Goal: Transaction & Acquisition: Purchase product/service

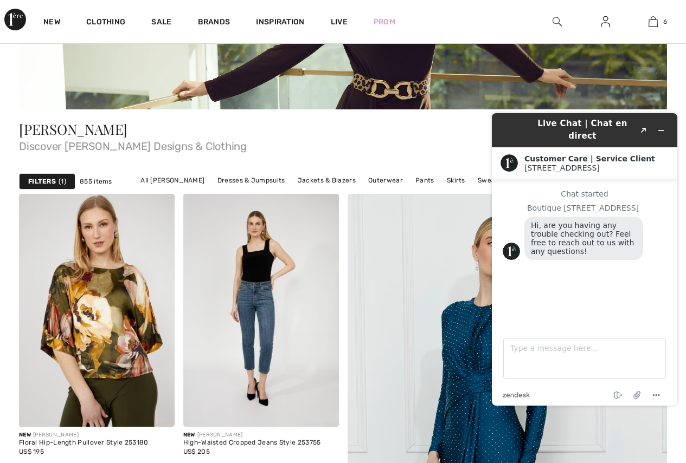
scroll to position [190, 0]
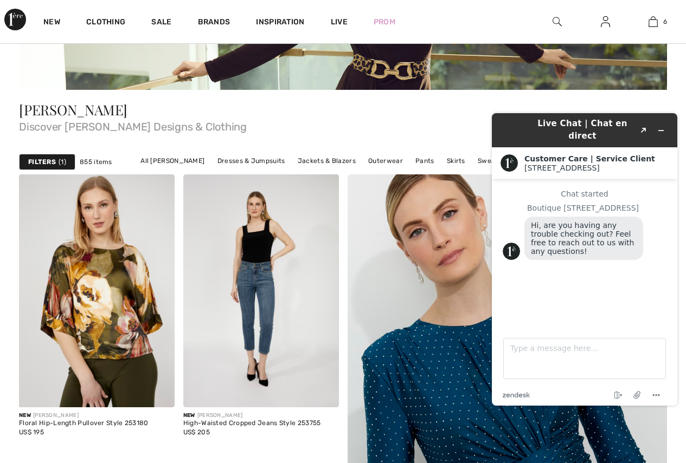
click at [481, 183] on img at bounding box center [506, 462] width 383 height 575
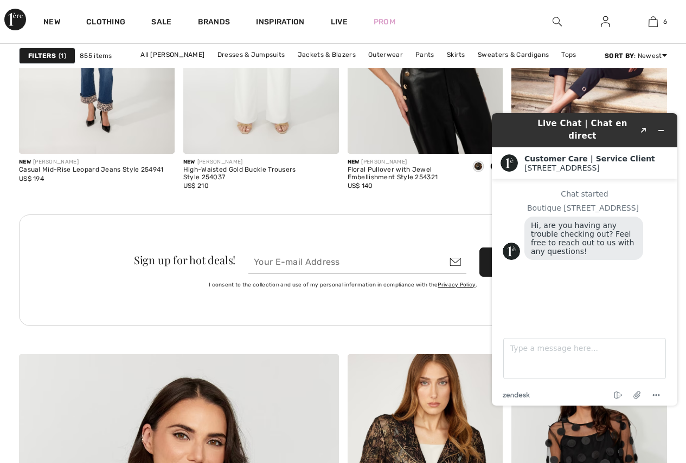
scroll to position [2364, 0]
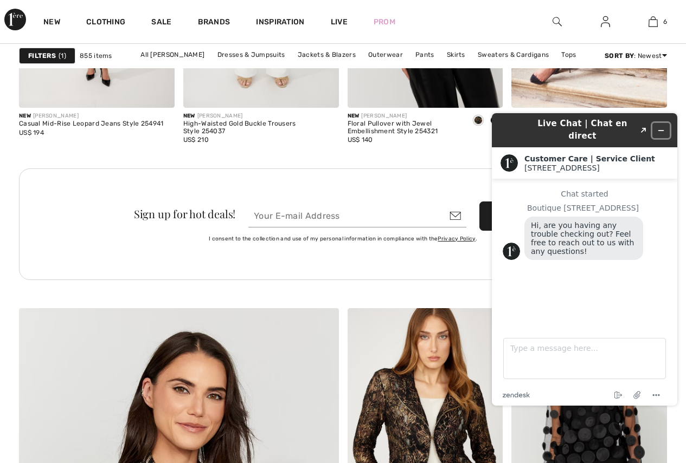
click at [663, 127] on icon "Minimize widget" at bounding box center [661, 131] width 8 height 8
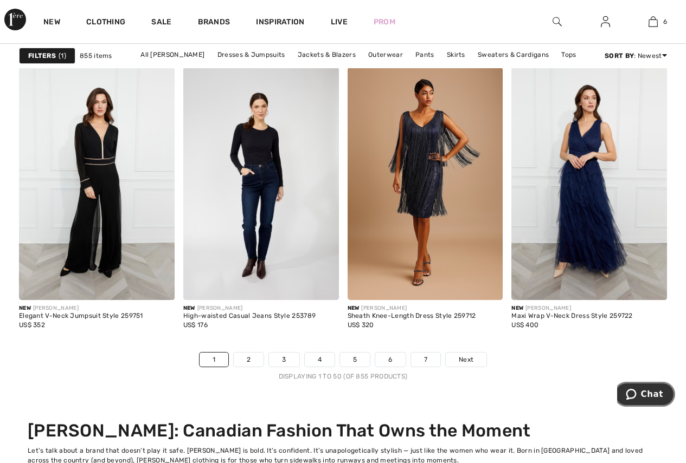
scroll to position [4539, 0]
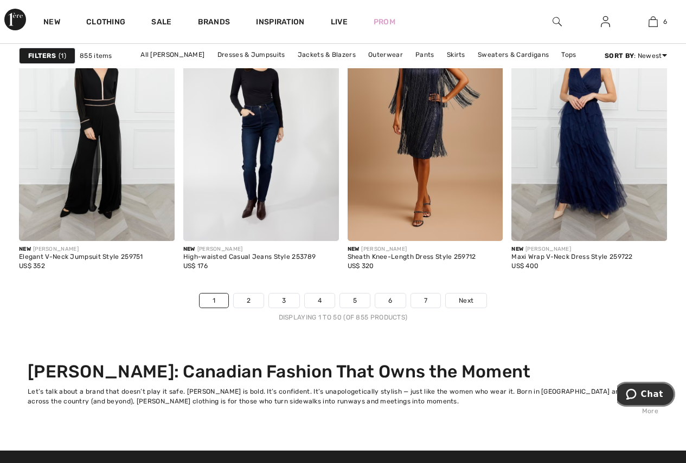
drag, startPoint x: 689, startPoint y: 281, endPoint x: 37, endPoint y: 16, distance: 703.6
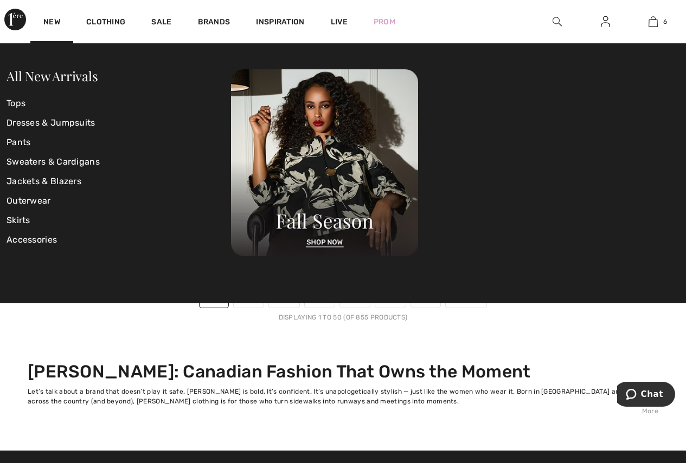
click at [54, 17] on div "New" at bounding box center [51, 21] width 43 height 43
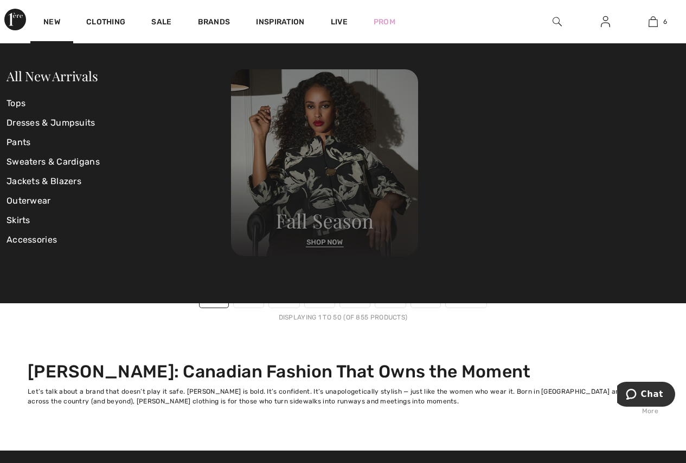
click at [312, 241] on img at bounding box center [324, 162] width 187 height 187
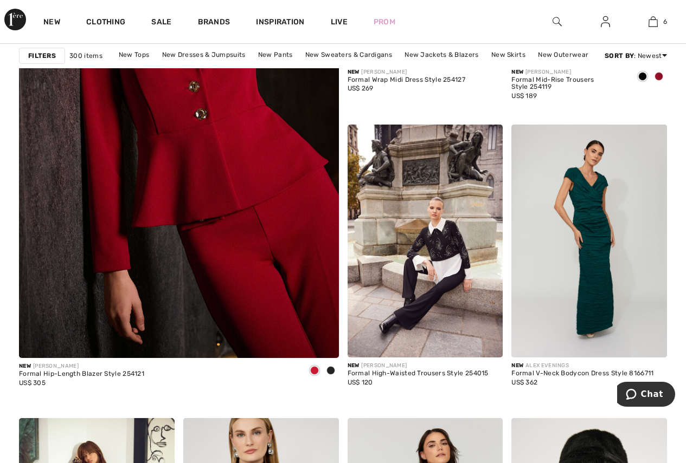
scroll to position [2665, 0]
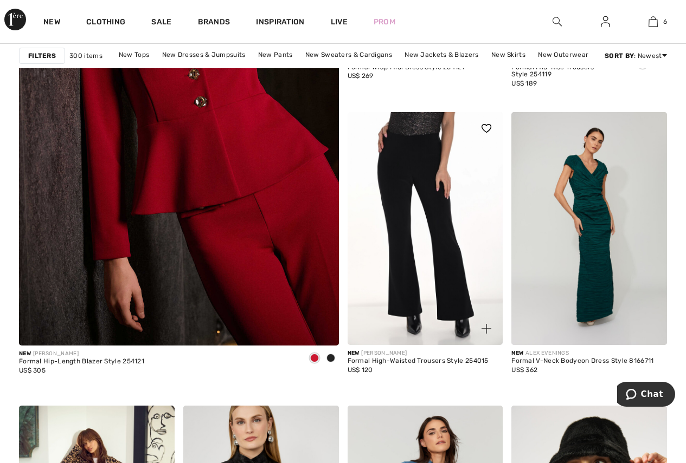
click at [408, 278] on img at bounding box center [425, 228] width 156 height 233
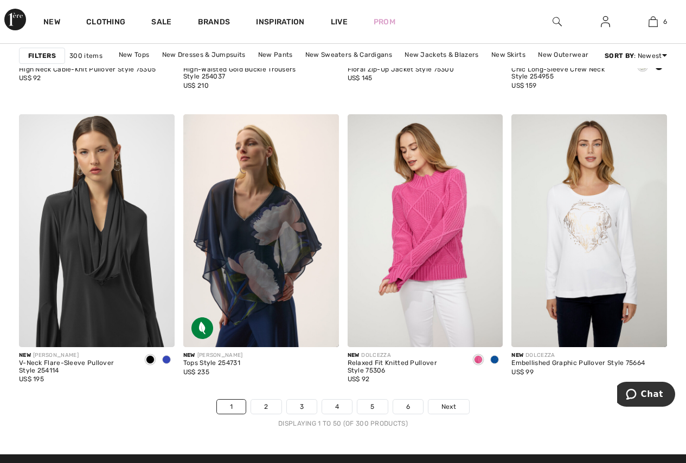
scroll to position [4281, 0]
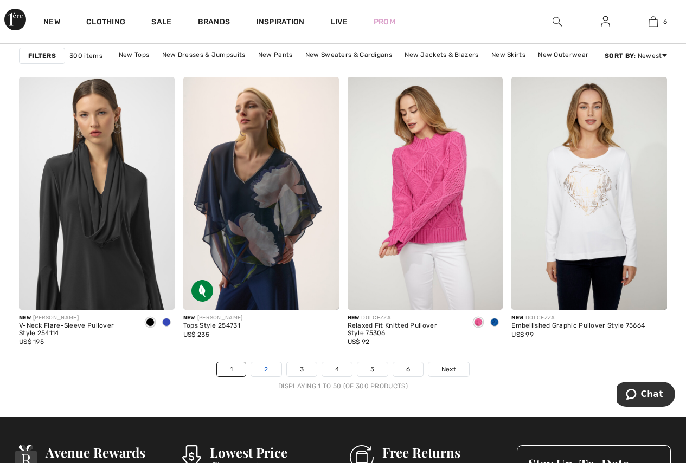
click at [267, 366] on link "2" at bounding box center [266, 370] width 30 height 14
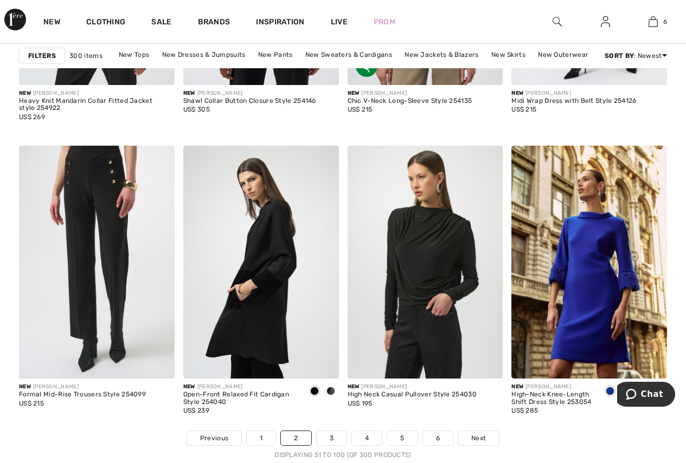
scroll to position [4225, 0]
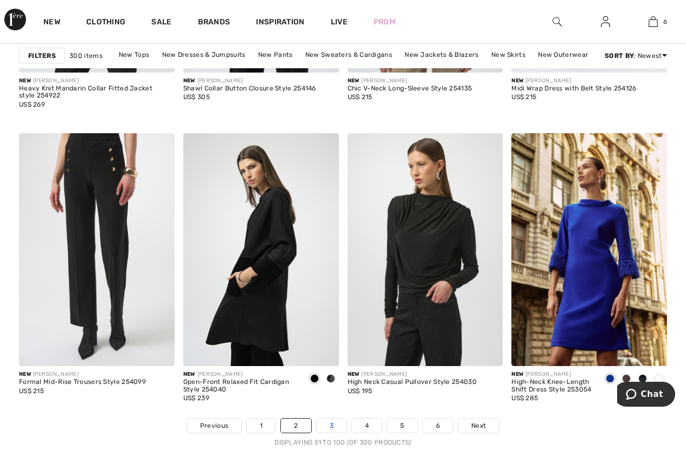
click at [330, 423] on link "3" at bounding box center [332, 426] width 30 height 14
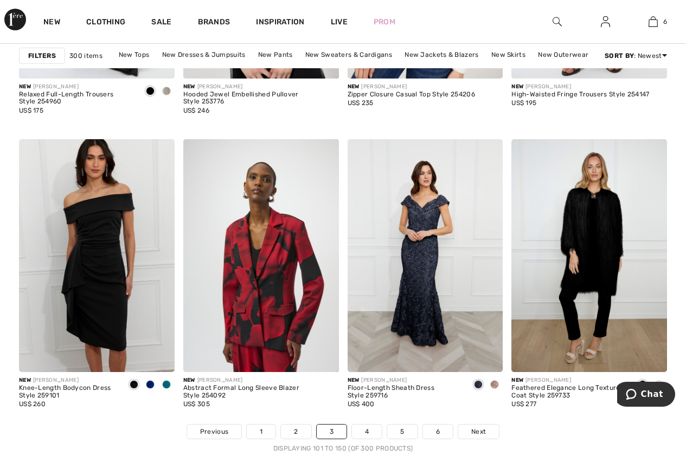
scroll to position [4319, 0]
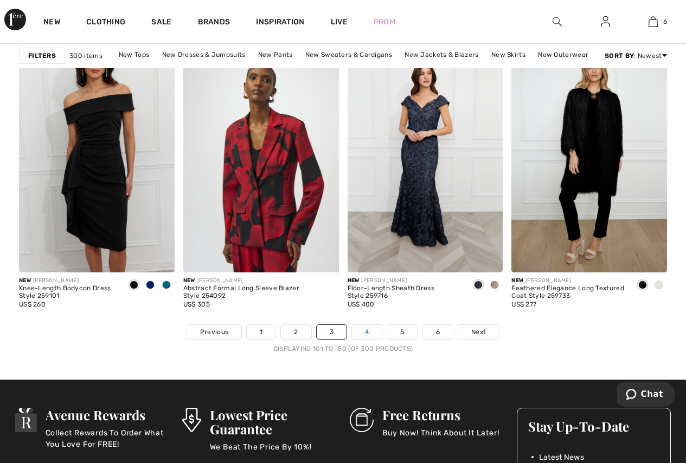
click at [365, 333] on link "4" at bounding box center [367, 332] width 30 height 14
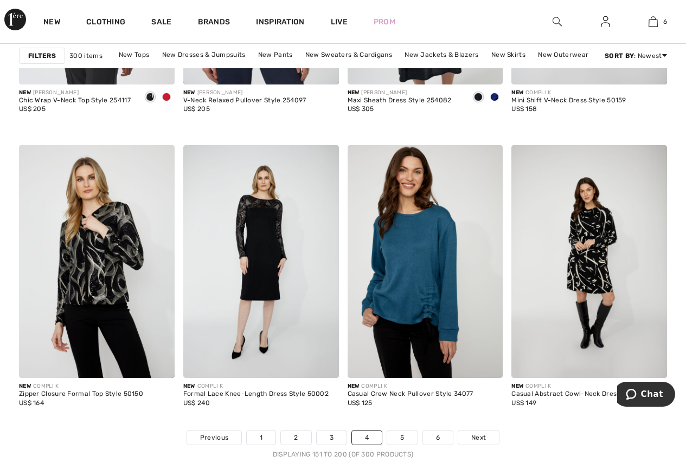
scroll to position [4287, 0]
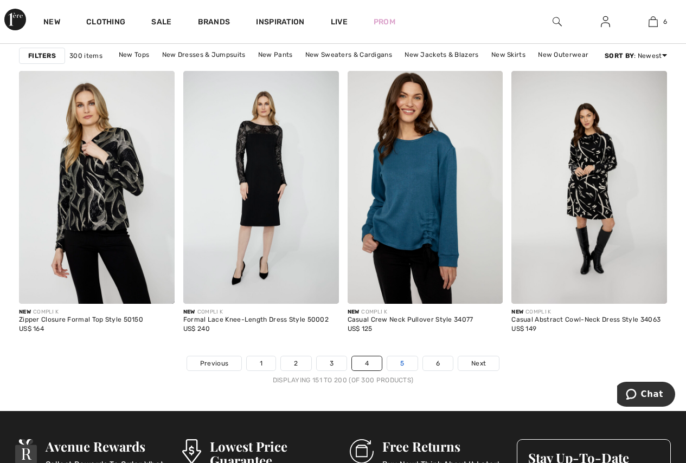
click at [403, 361] on link "5" at bounding box center [402, 364] width 30 height 14
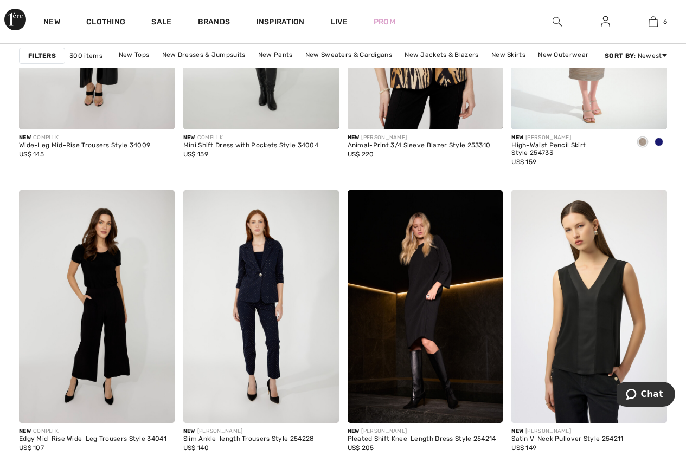
scroll to position [1615, 0]
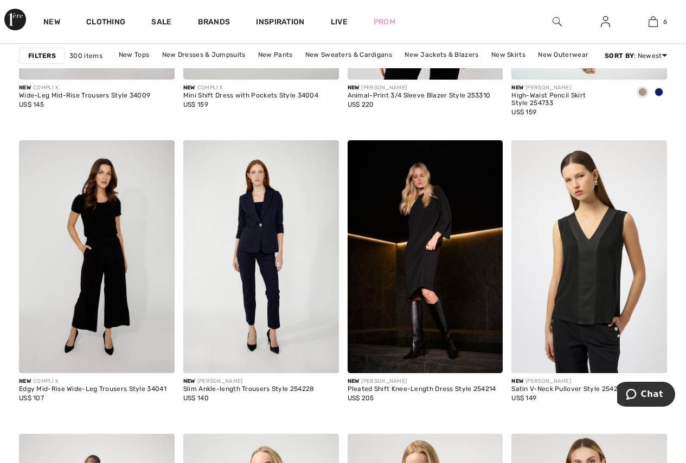
drag, startPoint x: 675, startPoint y: 196, endPoint x: 675, endPoint y: 202, distance: 6.0
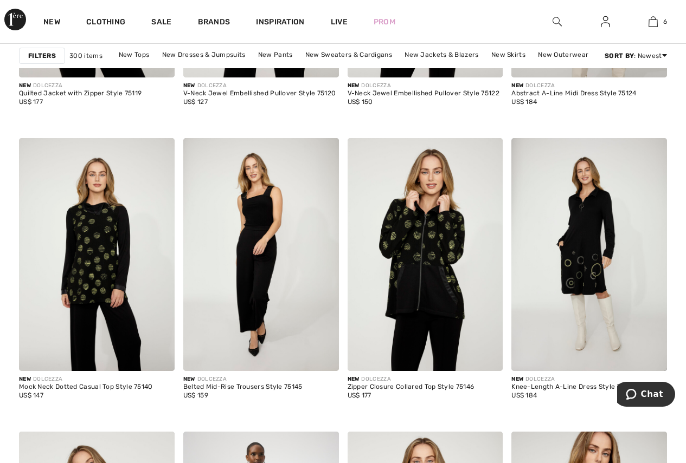
scroll to position [3945, 0]
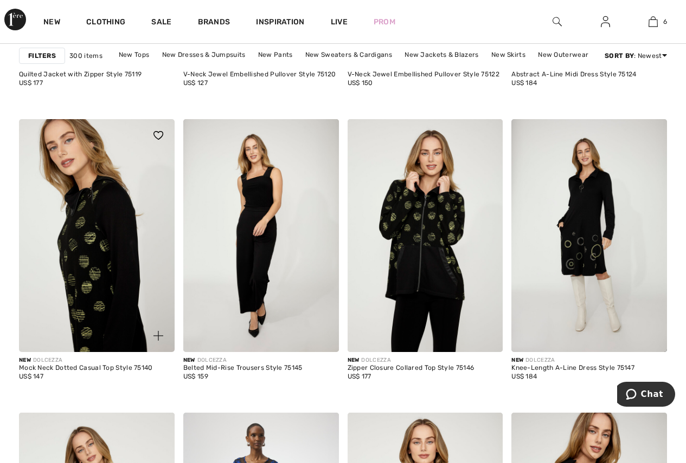
click at [97, 309] on img at bounding box center [97, 235] width 156 height 233
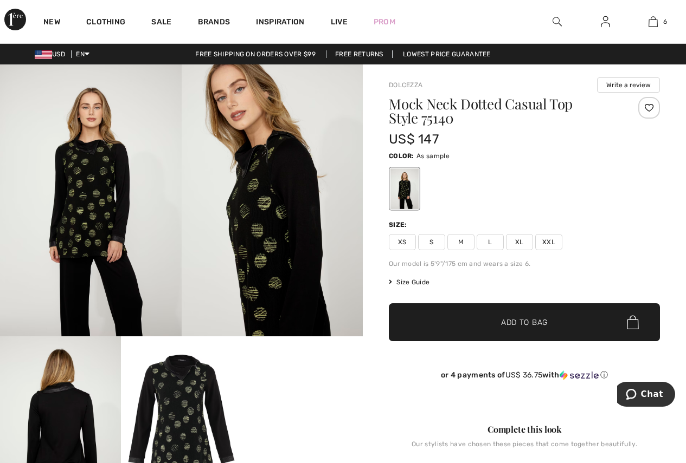
click at [176, 382] on img at bounding box center [181, 417] width 121 height 161
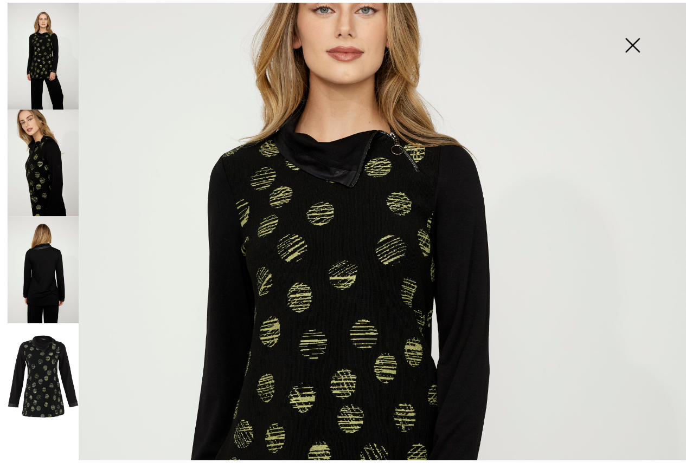
scroll to position [146, 0]
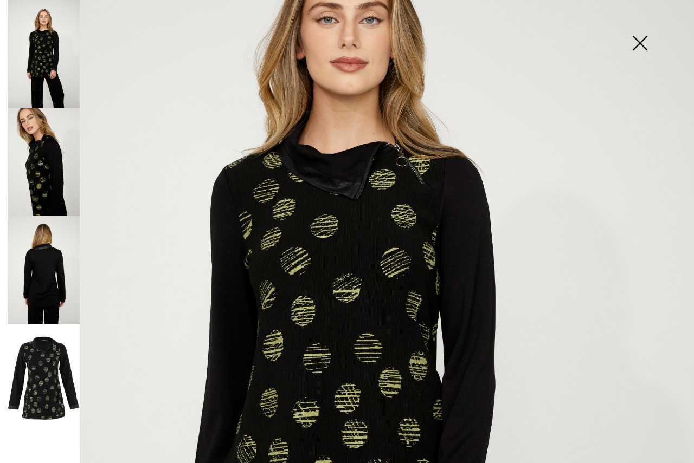
click at [38, 152] on img at bounding box center [44, 162] width 72 height 108
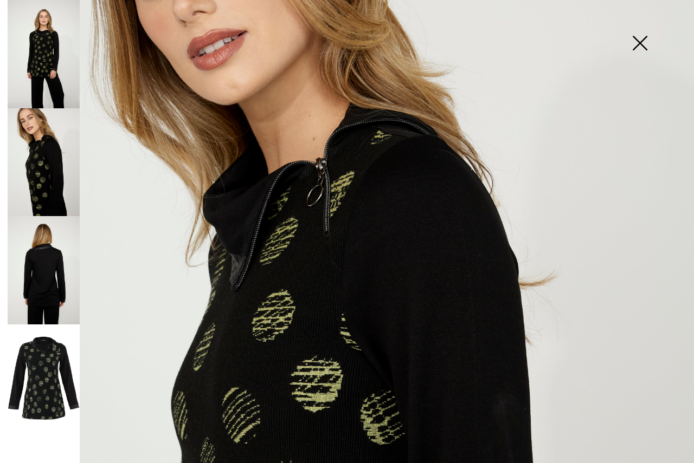
click at [630, 33] on img at bounding box center [640, 44] width 54 height 56
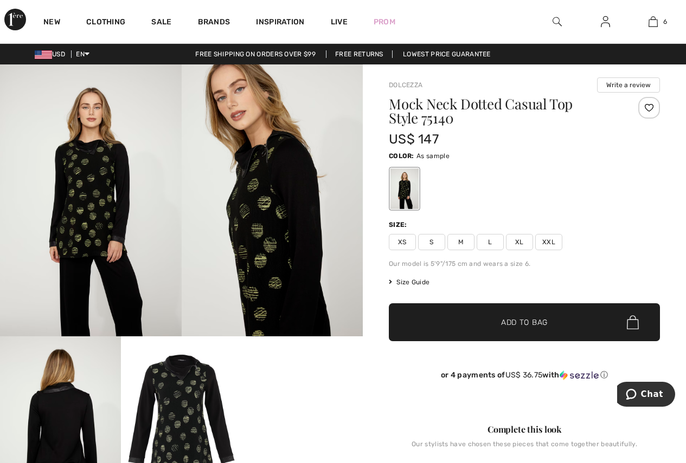
click at [415, 280] on span "Size Guide" at bounding box center [409, 283] width 41 height 10
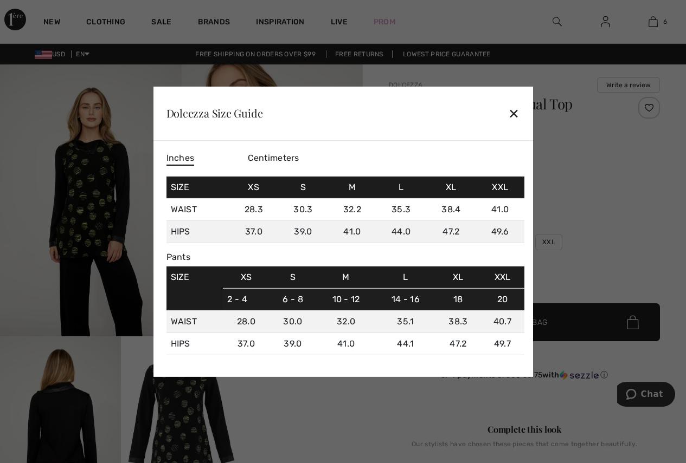
click at [517, 109] on div "✕" at bounding box center [513, 113] width 11 height 23
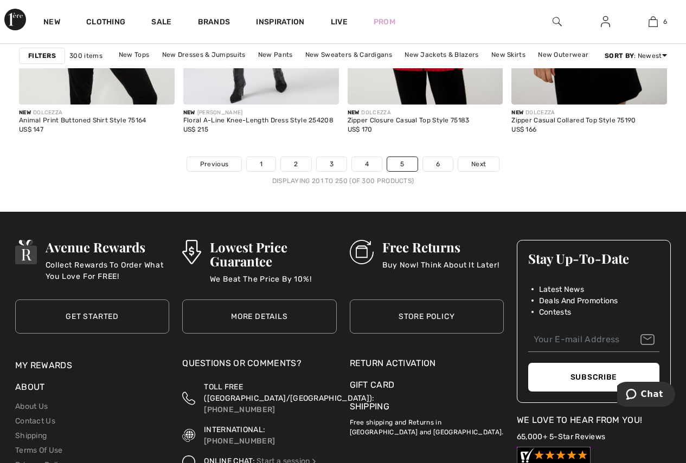
scroll to position [4505, 0]
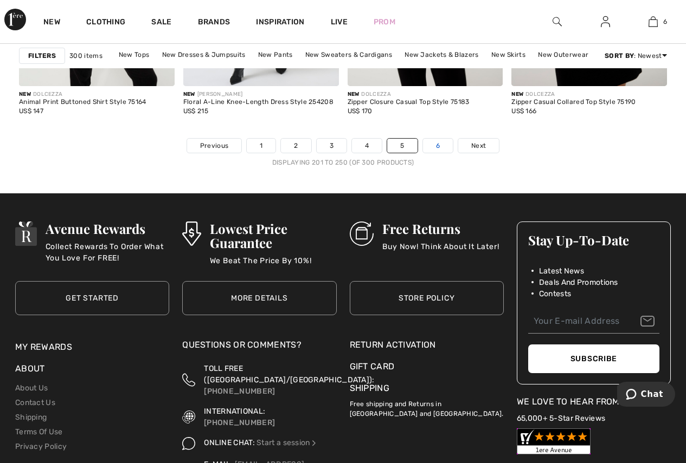
click at [436, 146] on link "6" at bounding box center [438, 146] width 30 height 14
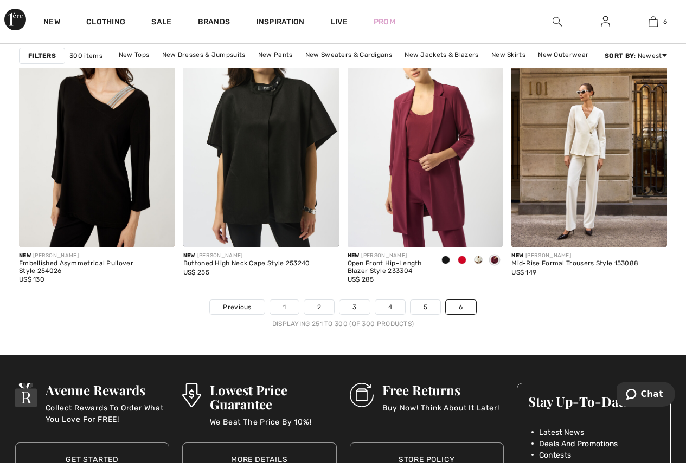
scroll to position [4350, 0]
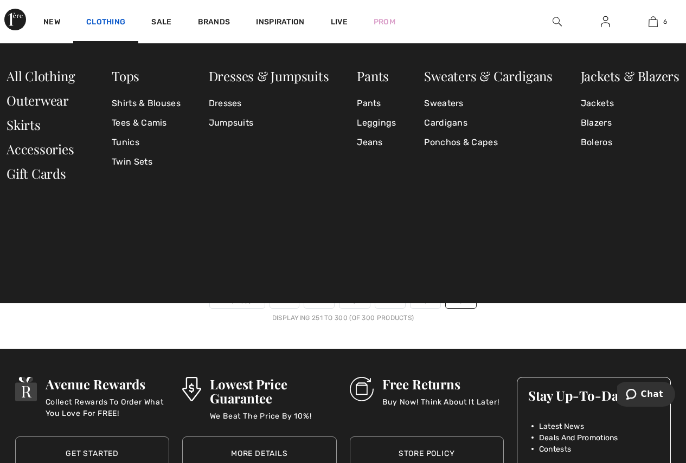
click at [117, 20] on link "Clothing" at bounding box center [105, 22] width 39 height 11
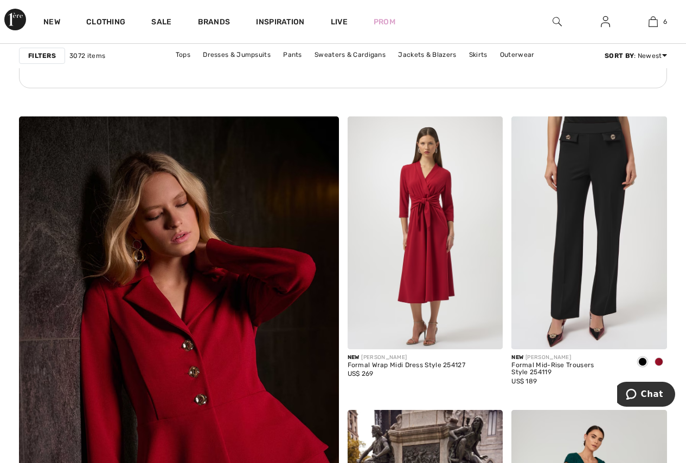
scroll to position [2360, 0]
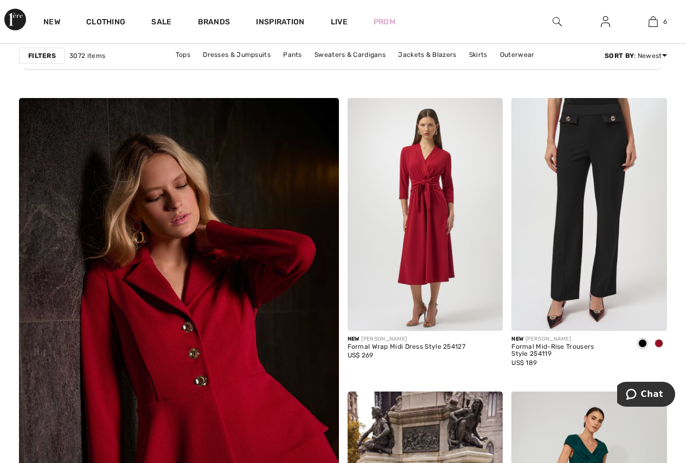
drag, startPoint x: 686, startPoint y: 271, endPoint x: 486, endPoint y: 23, distance: 318.8
click at [486, 23] on div "New Clothing Sale Brands Inspiration Live Prom 6 Added to Bag Dolcezza Casual C…" at bounding box center [343, 21] width 686 height 43
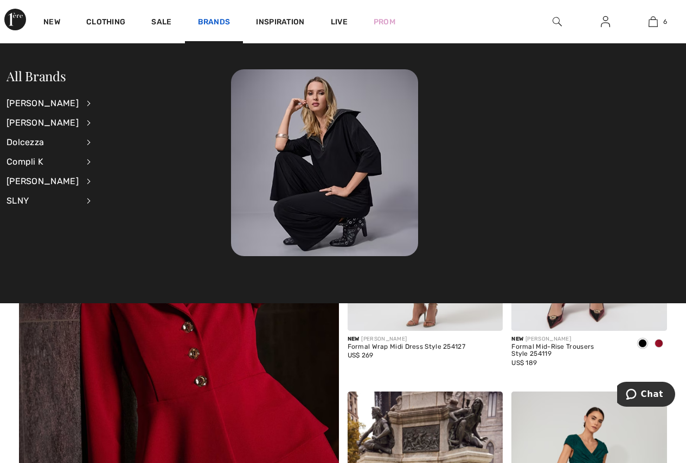
click at [219, 21] on link "Brands" at bounding box center [214, 22] width 33 height 11
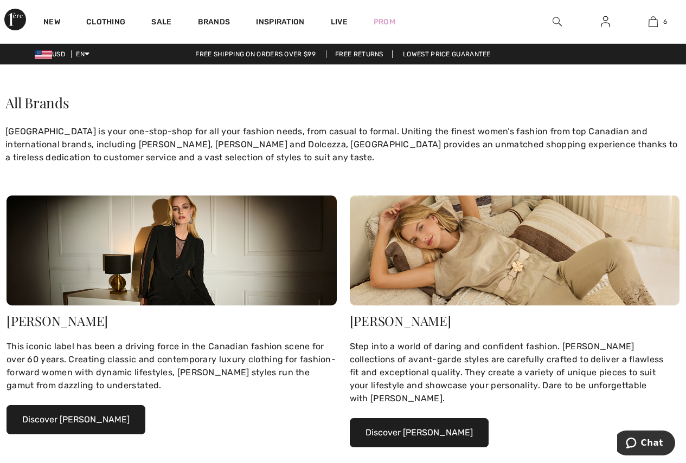
click at [113, 420] on button "Discover [PERSON_NAME]" at bounding box center [76, 419] width 139 height 29
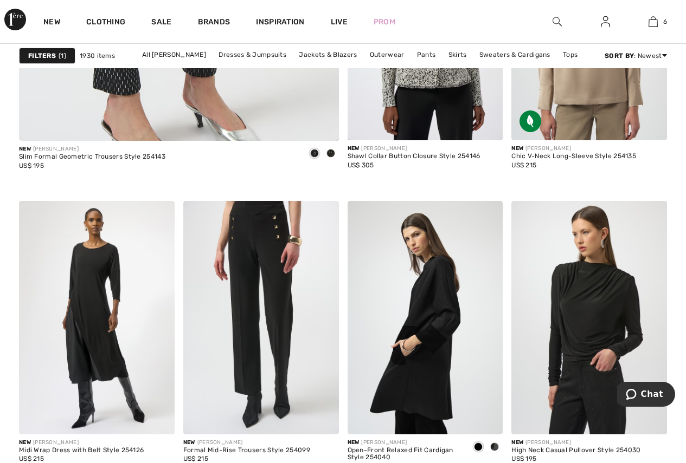
scroll to position [3077, 0]
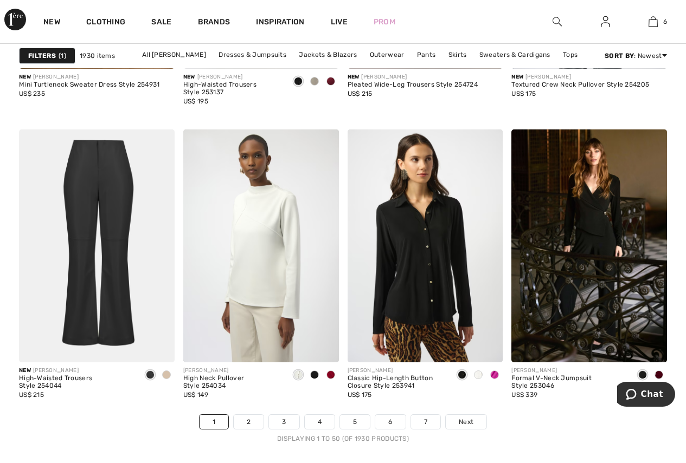
scroll to position [4449, 0]
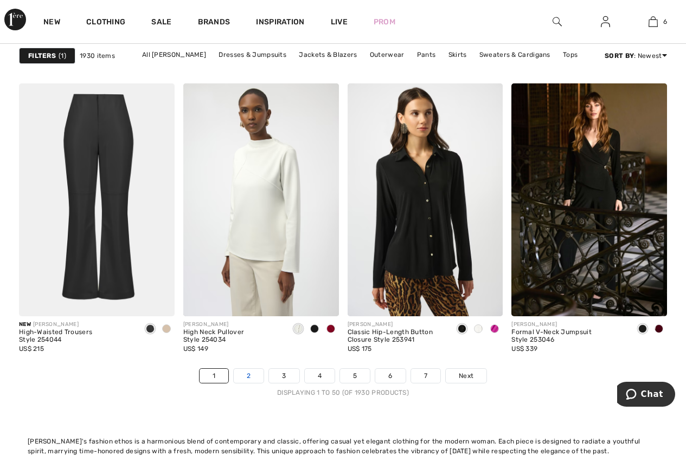
click at [240, 379] on link "2" at bounding box center [249, 376] width 30 height 14
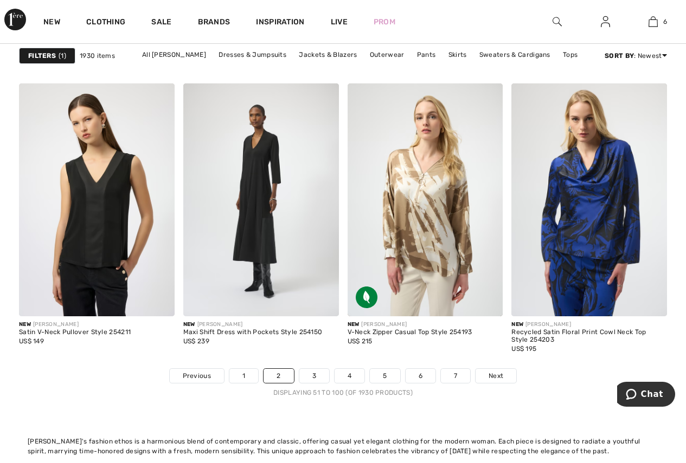
scroll to position [4540, 0]
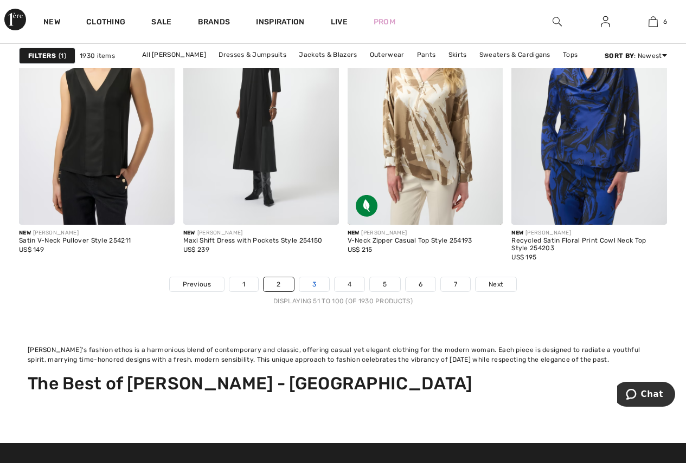
click at [311, 285] on link "3" at bounding box center [314, 285] width 30 height 14
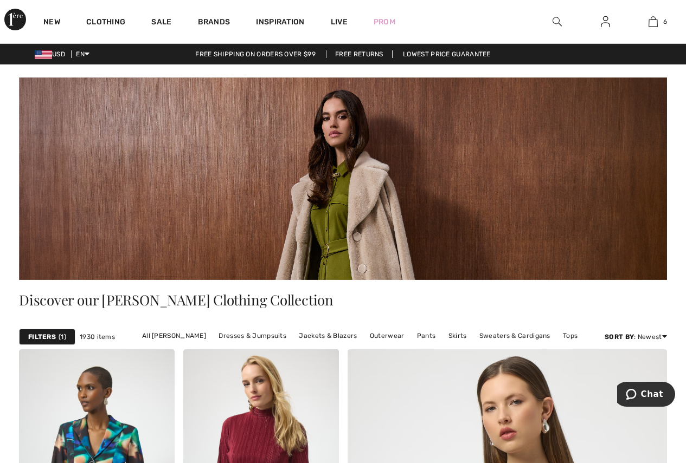
drag, startPoint x: 0, startPoint y: 0, endPoint x: 311, endPoint y: 295, distance: 428.7
click at [311, 295] on div "Discover our [PERSON_NAME] Clothing Collection" at bounding box center [343, 302] width 648 height 44
click at [565, 337] on link "Tops" at bounding box center [569, 336] width 25 height 14
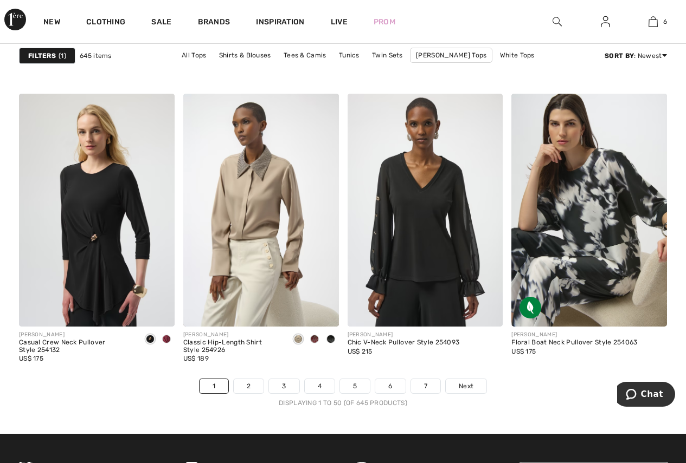
scroll to position [4354, 0]
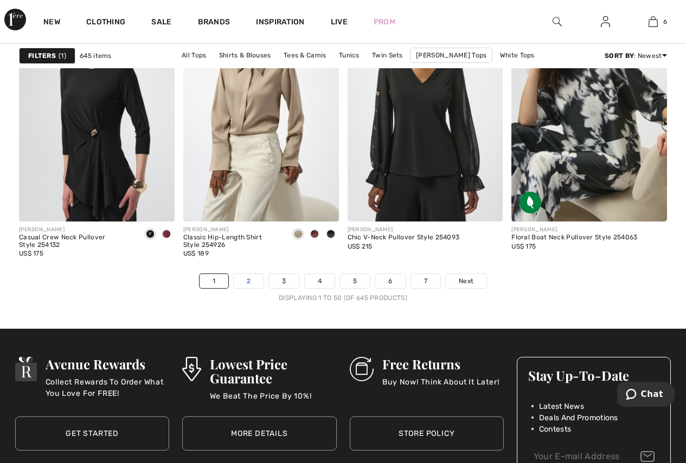
click at [249, 279] on link "2" at bounding box center [249, 281] width 30 height 14
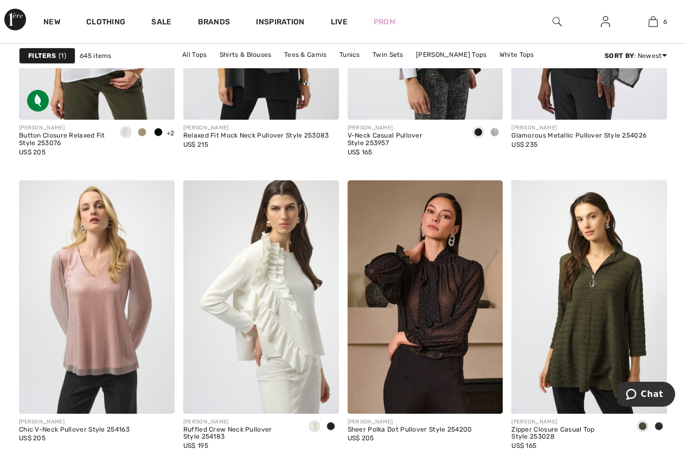
scroll to position [960, 0]
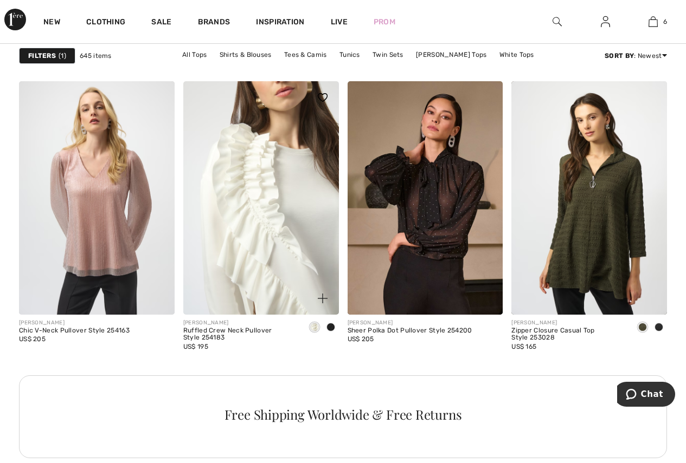
click at [293, 196] on img at bounding box center [261, 197] width 156 height 233
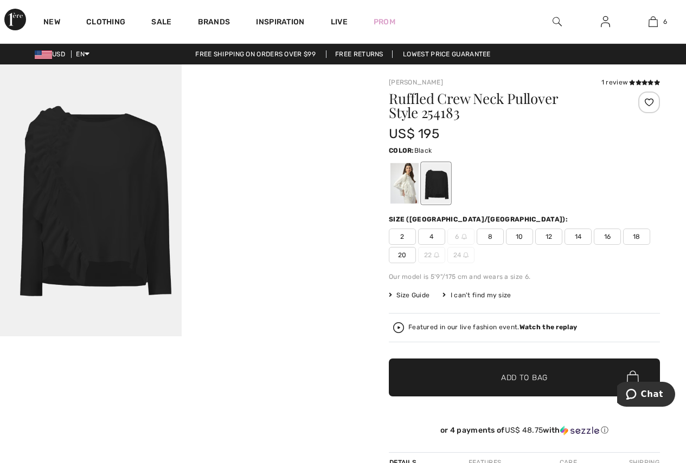
click at [441, 179] on div at bounding box center [436, 183] width 28 height 41
click at [607, 237] on span "16" at bounding box center [607, 237] width 27 height 16
click at [550, 376] on span "✔ Added to Bag Add to Bag" at bounding box center [524, 378] width 271 height 38
click at [402, 181] on div at bounding box center [404, 183] width 28 height 41
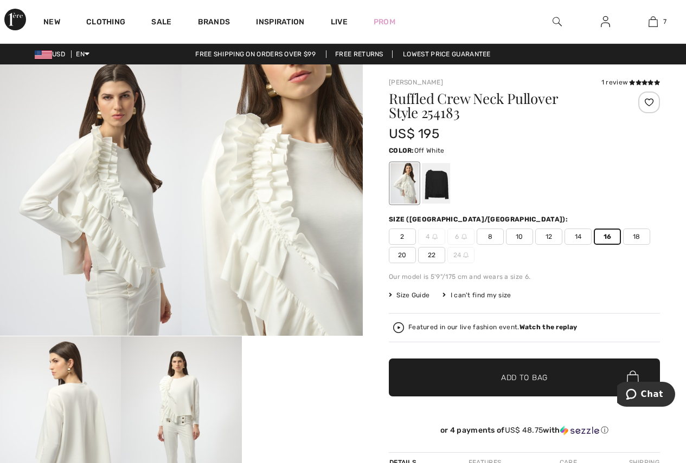
click at [538, 370] on span "✔ Added to Bag Add to Bag" at bounding box center [524, 378] width 271 height 38
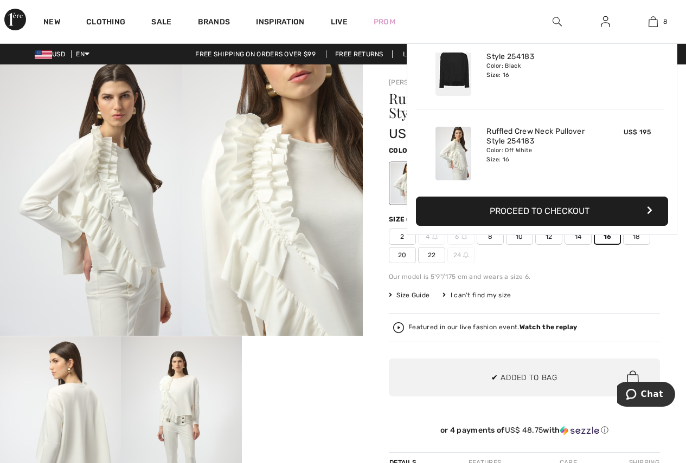
scroll to position [541, 0]
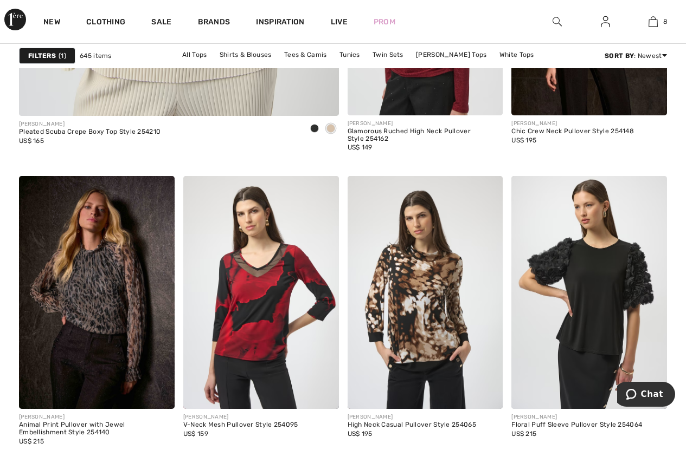
scroll to position [2973, 0]
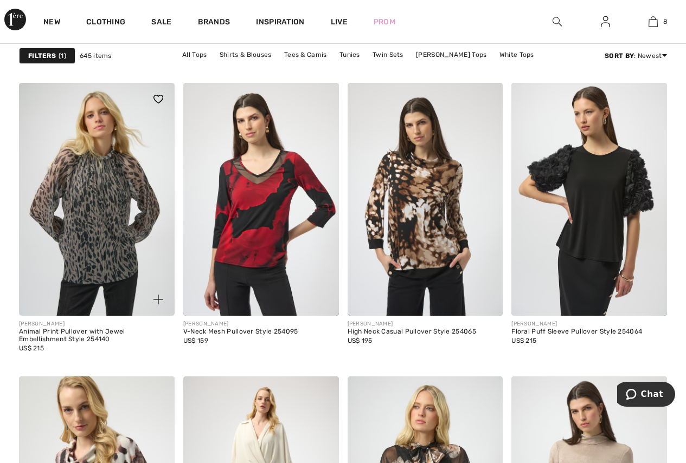
click at [108, 258] on img at bounding box center [97, 199] width 156 height 233
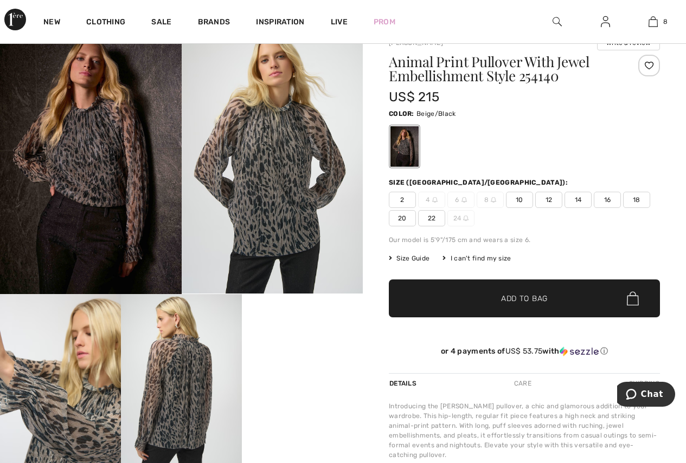
scroll to position [27, 0]
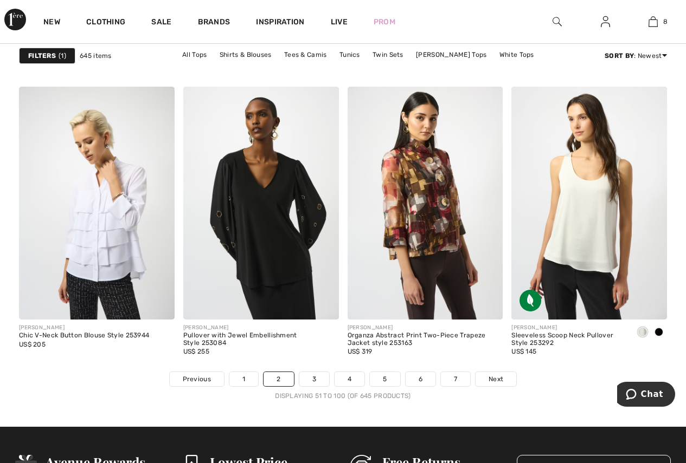
scroll to position [4300, 0]
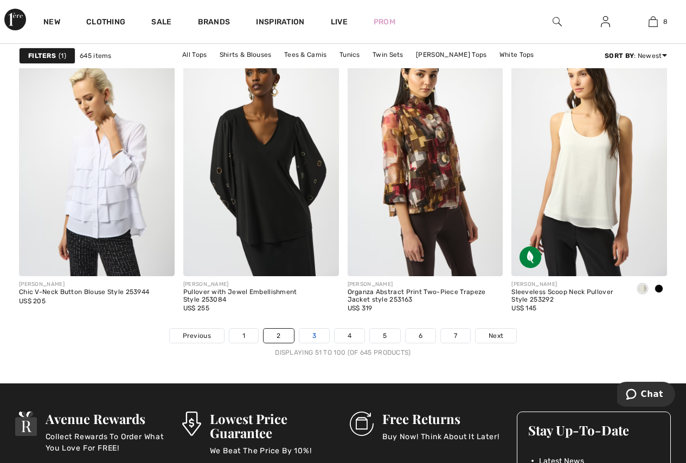
click at [310, 336] on link "3" at bounding box center [314, 336] width 30 height 14
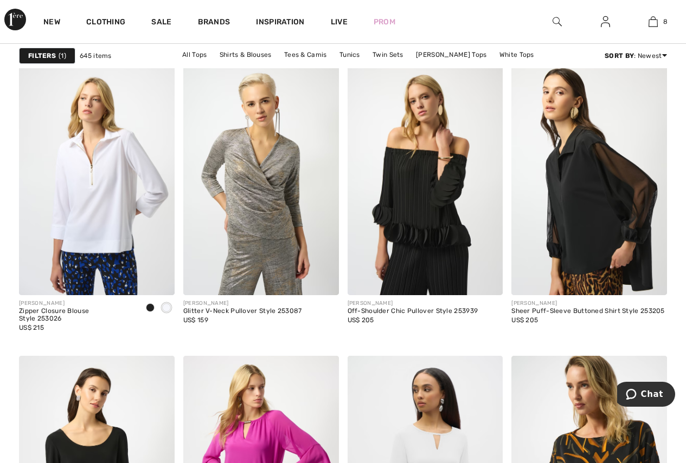
scroll to position [1659, 0]
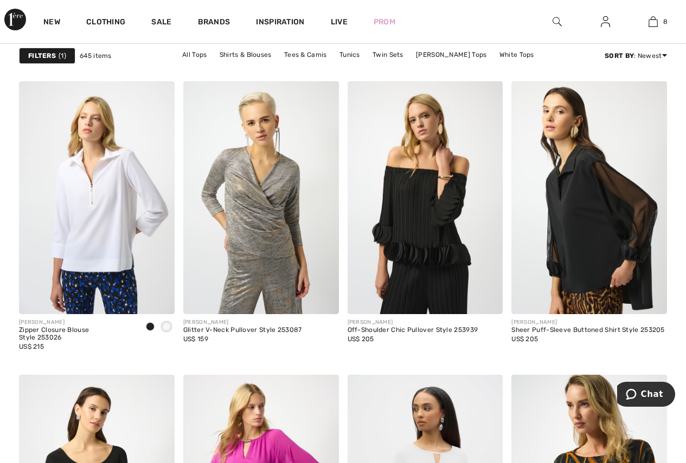
drag, startPoint x: 685, startPoint y: 172, endPoint x: 682, endPoint y: 190, distance: 18.6
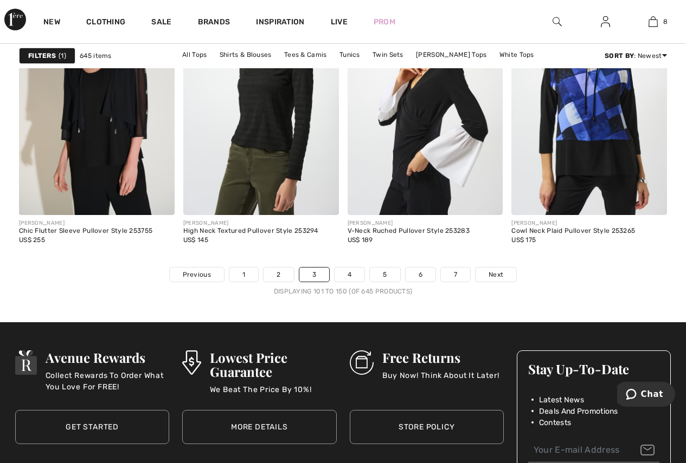
scroll to position [4491, 0]
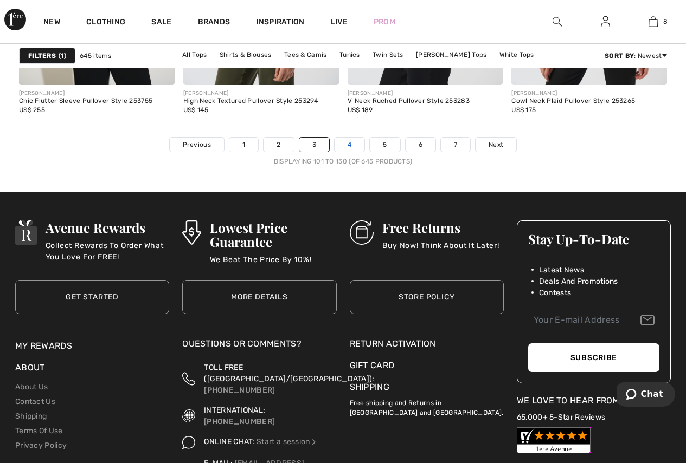
click at [346, 145] on link "4" at bounding box center [349, 145] width 30 height 14
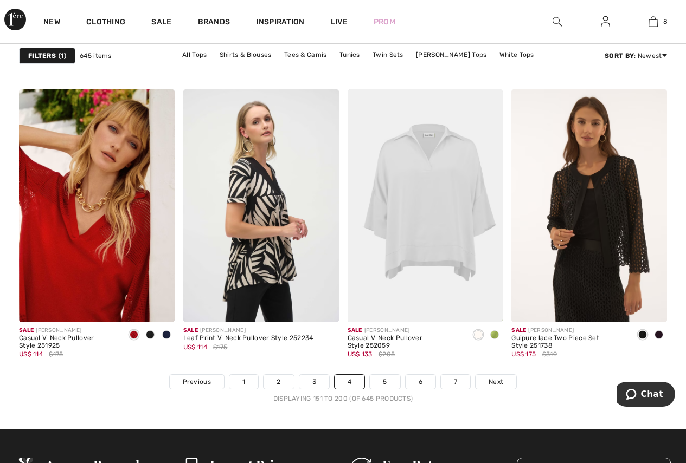
scroll to position [4260, 0]
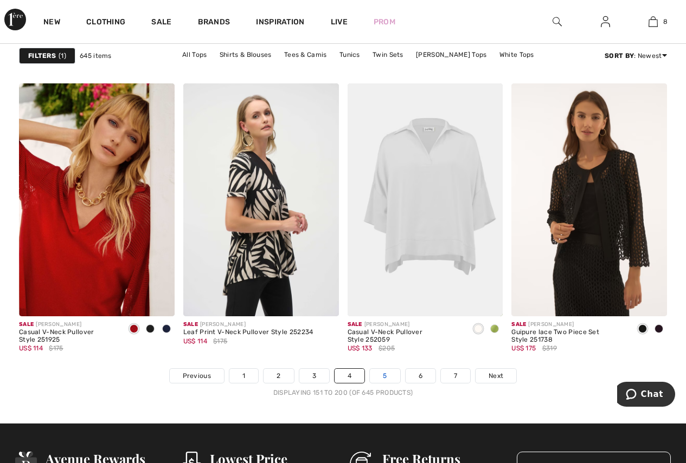
click at [386, 379] on link "5" at bounding box center [385, 376] width 30 height 14
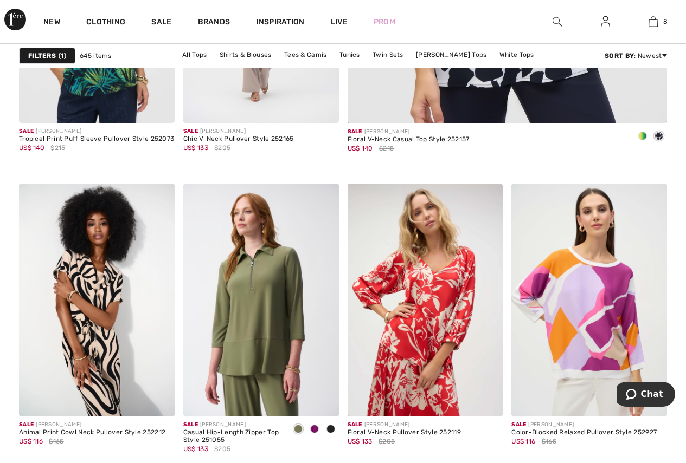
scroll to position [588, 0]
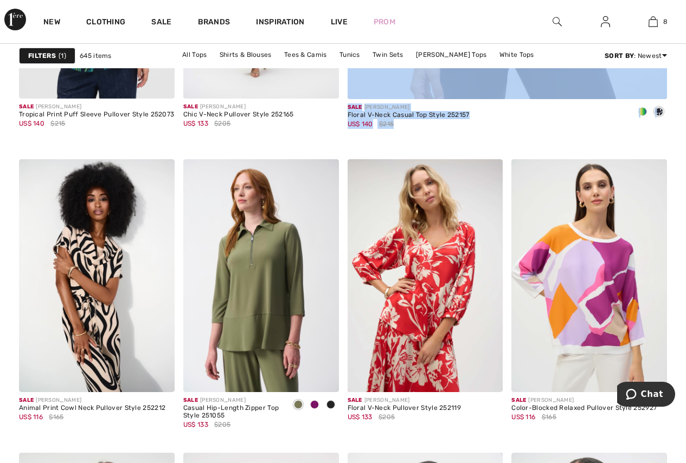
drag, startPoint x: 676, startPoint y: 67, endPoint x: 671, endPoint y: 104, distance: 36.6
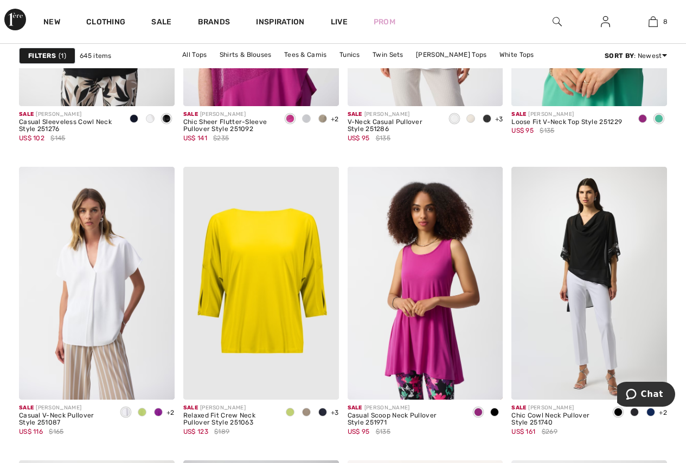
scroll to position [3889, 0]
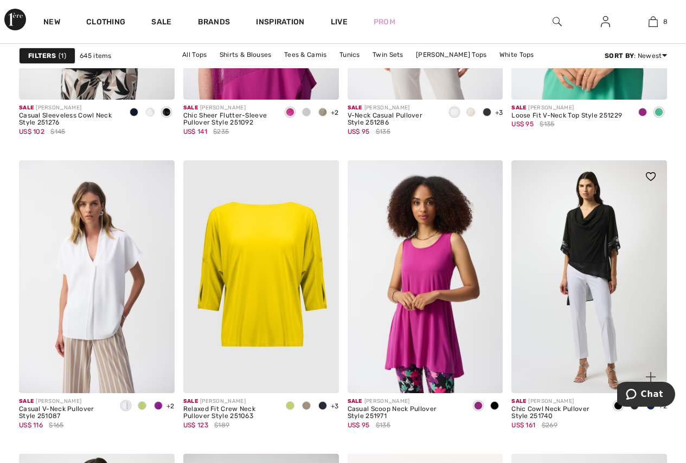
drag, startPoint x: 693, startPoint y: 368, endPoint x: 633, endPoint y: 433, distance: 89.0
click at [633, 433] on div "+2 5 Colors" at bounding box center [638, 419] width 57 height 43
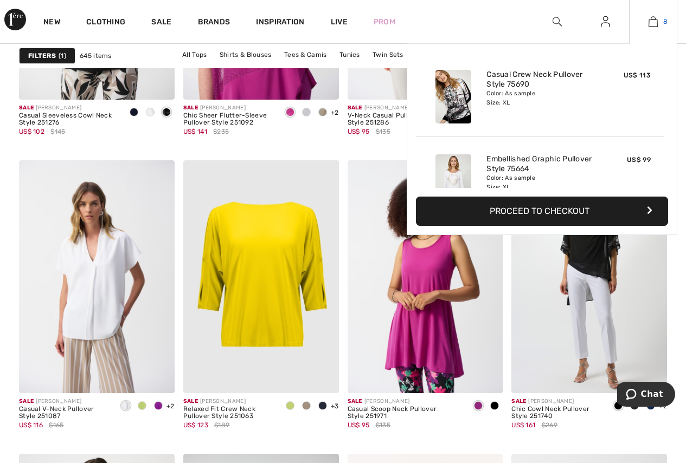
click at [650, 20] on img at bounding box center [652, 21] width 9 height 13
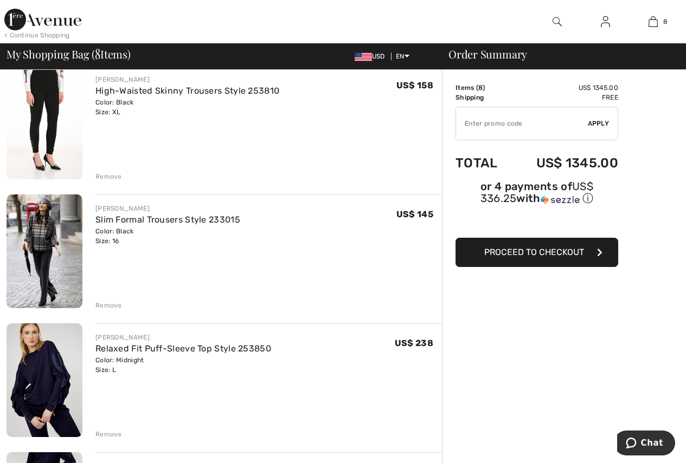
scroll to position [350, 0]
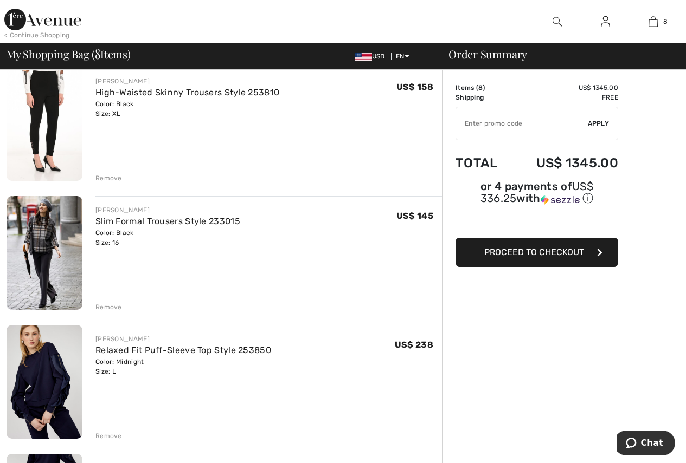
click at [37, 85] on img at bounding box center [45, 124] width 76 height 114
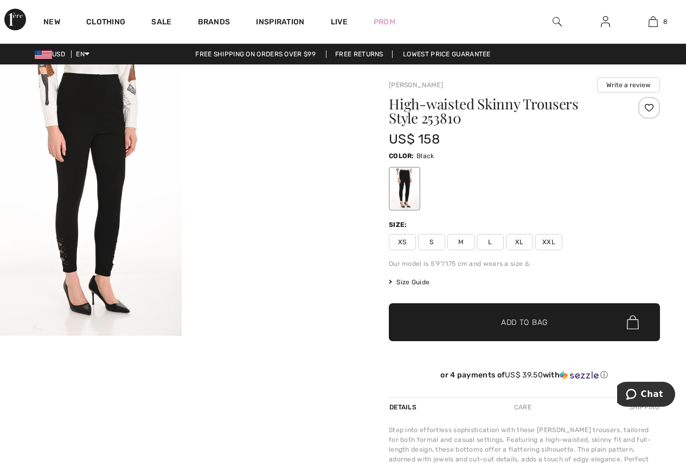
click at [416, 283] on span "Size Guide" at bounding box center [409, 283] width 41 height 10
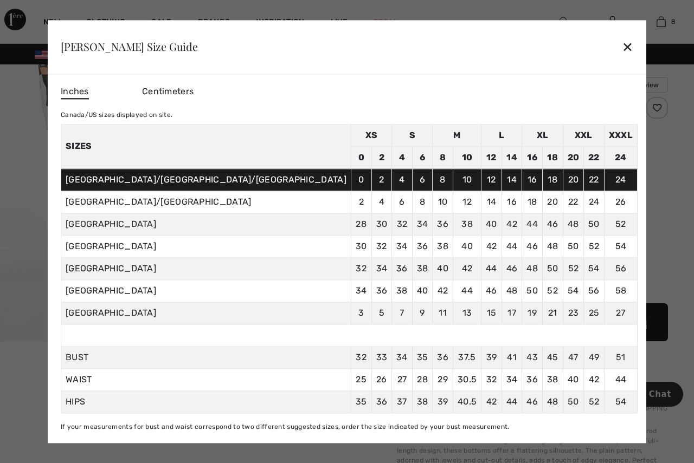
click at [622, 47] on div "✕" at bounding box center [627, 47] width 11 height 23
